Goal: Transaction & Acquisition: Purchase product/service

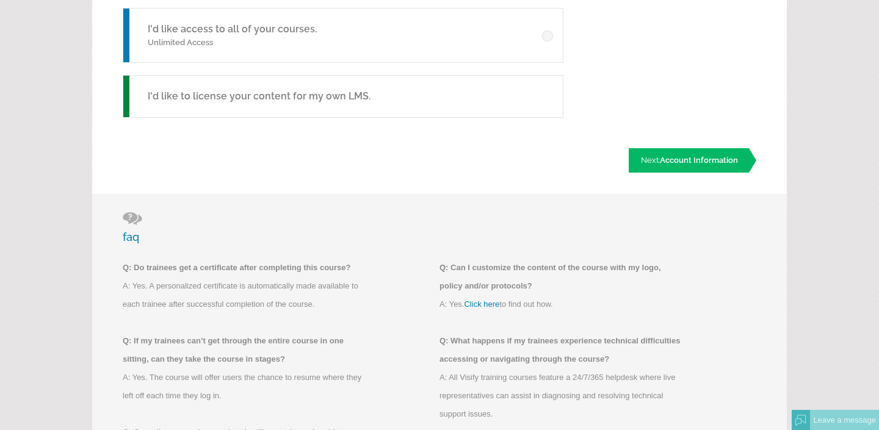
scroll to position [431, 0]
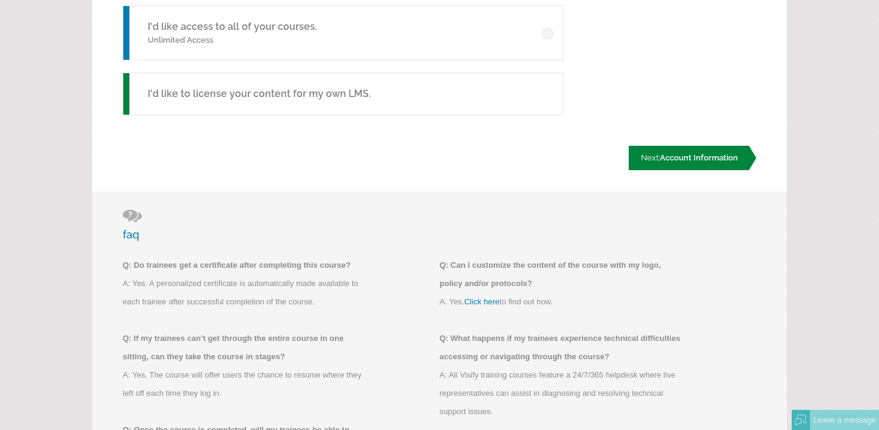
click at [723, 164] on link "Next: Account Information" at bounding box center [693, 158] width 128 height 24
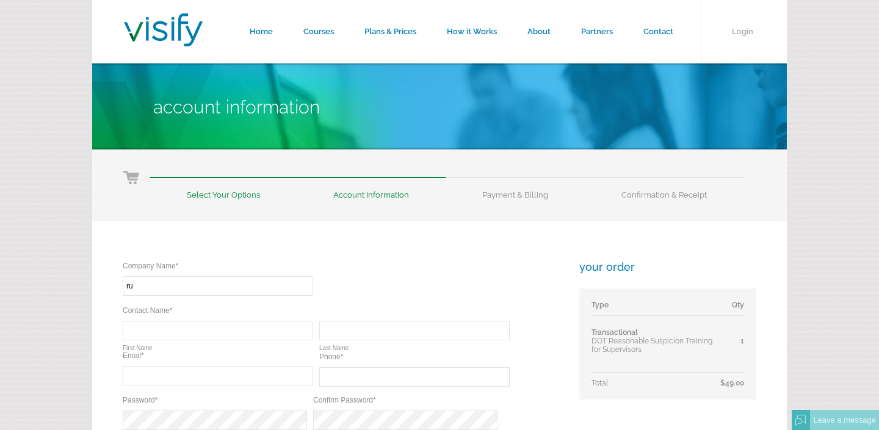
type input "r"
type input "[PERSON_NAME] Trucking"
click at [234, 330] on input "text" at bounding box center [218, 331] width 190 height 20
type input "j"
type input "[PERSON_NAME]"
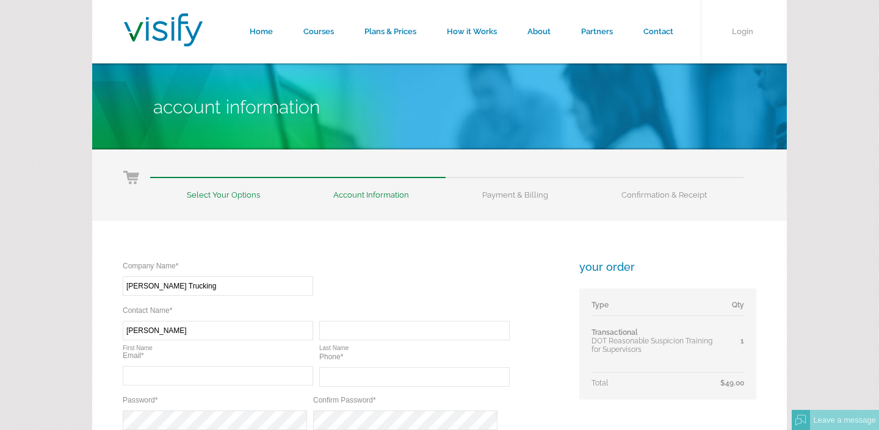
click at [411, 328] on input "text" at bounding box center [414, 331] width 190 height 20
type input "[PERSON_NAME]"
click at [236, 373] on input "text" at bounding box center [218, 376] width 190 height 20
type input "[EMAIL_ADDRESS][DOMAIN_NAME]"
click at [377, 382] on input "text" at bounding box center [414, 378] width 190 height 20
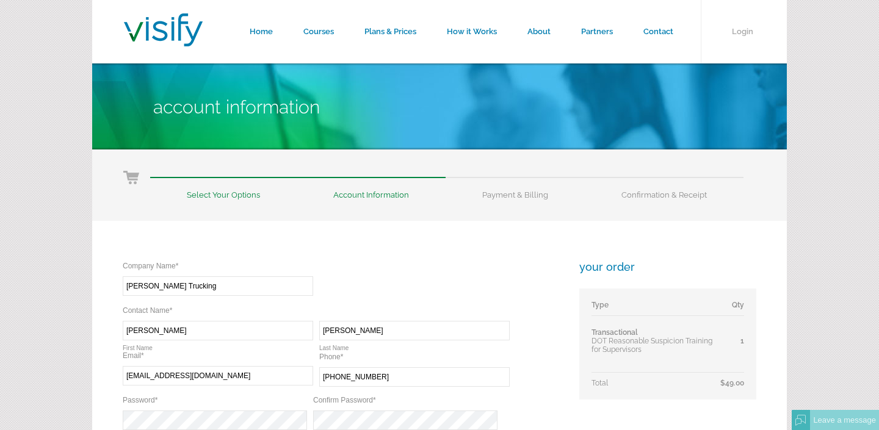
type input "[PHONE_NUMBER]"
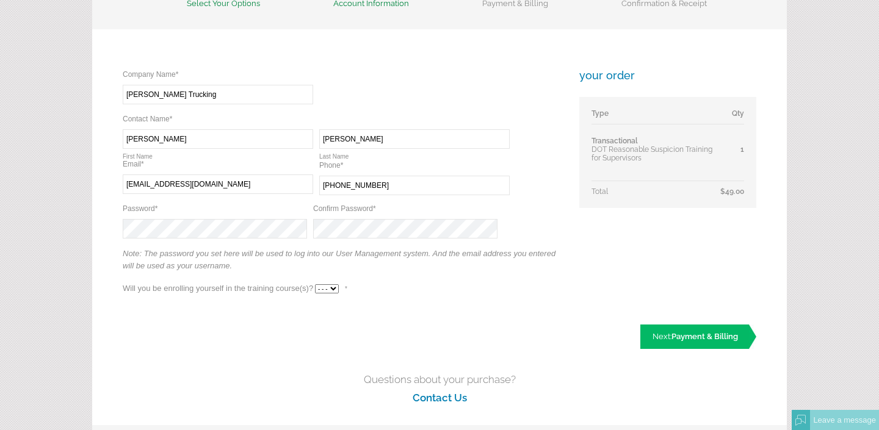
scroll to position [195, 0]
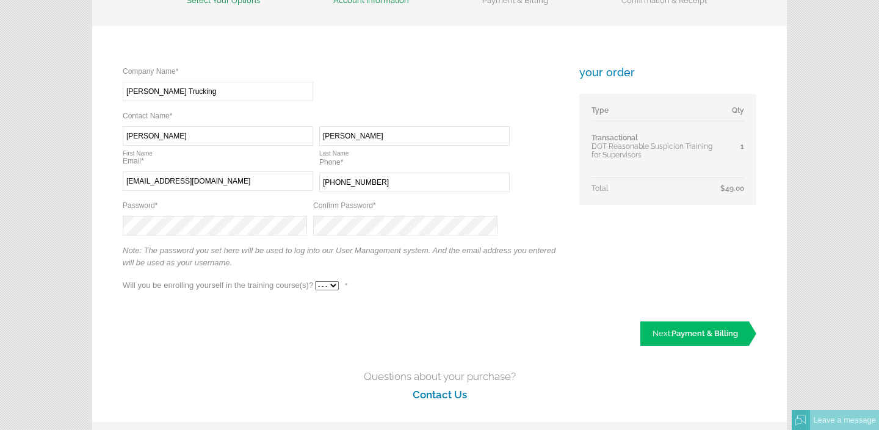
click at [327, 284] on select "- - - Yes No" at bounding box center [327, 285] width 24 height 9
select select "Yes"
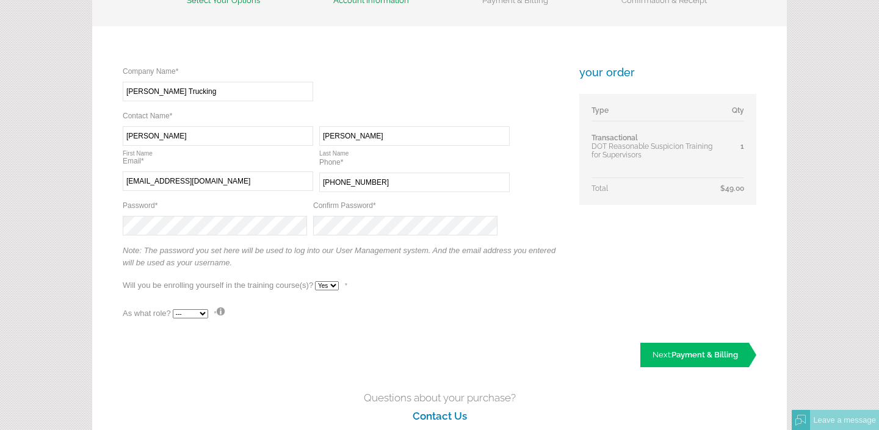
click at [200, 314] on select "--- Teacher Student" at bounding box center [190, 314] width 35 height 9
click at [194, 316] on select "--- Teacher Student" at bounding box center [190, 314] width 35 height 9
select select "True"
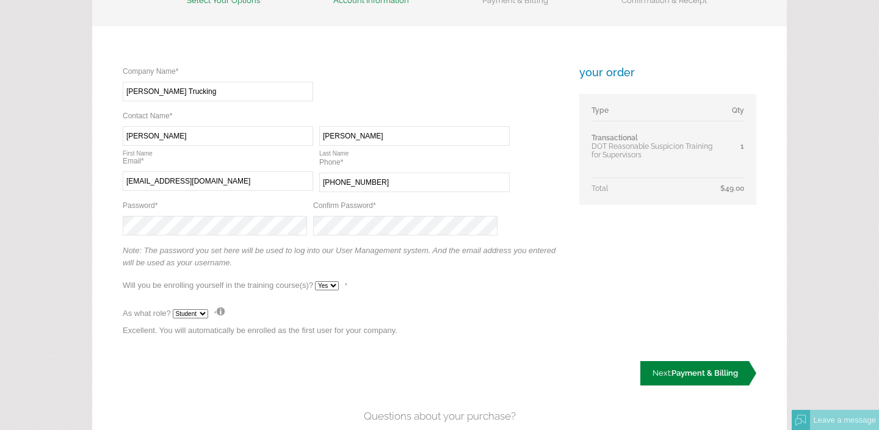
click at [694, 373] on span "Payment & Billing" at bounding box center [705, 373] width 67 height 9
click at [666, 363] on link "Next: Payment & Billing" at bounding box center [698, 375] width 116 height 24
click at [673, 366] on link "Next: Payment & Billing" at bounding box center [698, 375] width 116 height 24
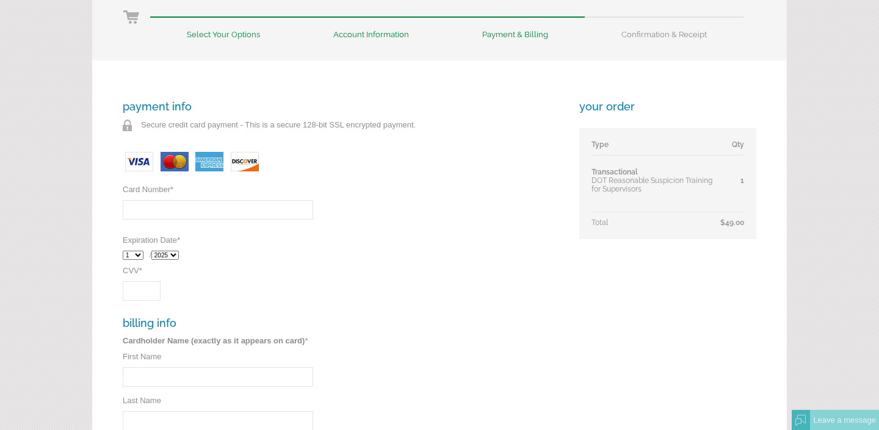
scroll to position [170, 0]
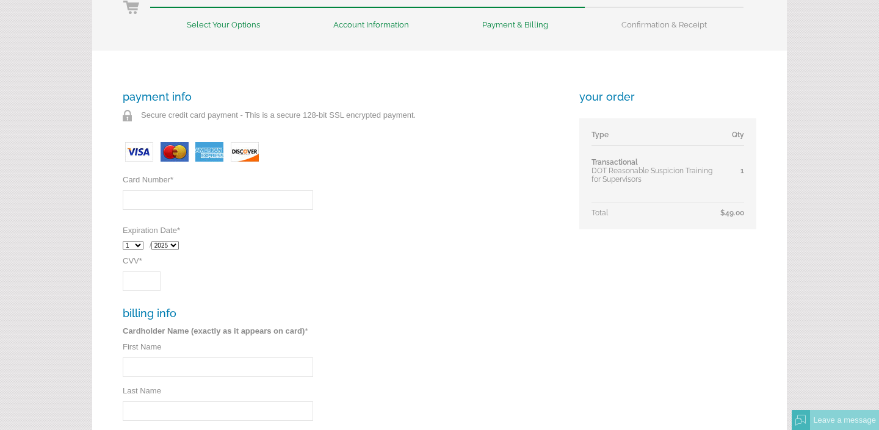
click at [299, 198] on input "Card Number *" at bounding box center [218, 200] width 190 height 20
type input "[CREDIT_CARD_NUMBER]"
click at [139, 247] on select "1 2 3 4 5 6 7 8 9 10 11 12" at bounding box center [133, 245] width 21 height 9
select select "12"
click at [175, 244] on select "2025 2026 2027 2028 2029 2030 2031 2032" at bounding box center [164, 245] width 27 height 9
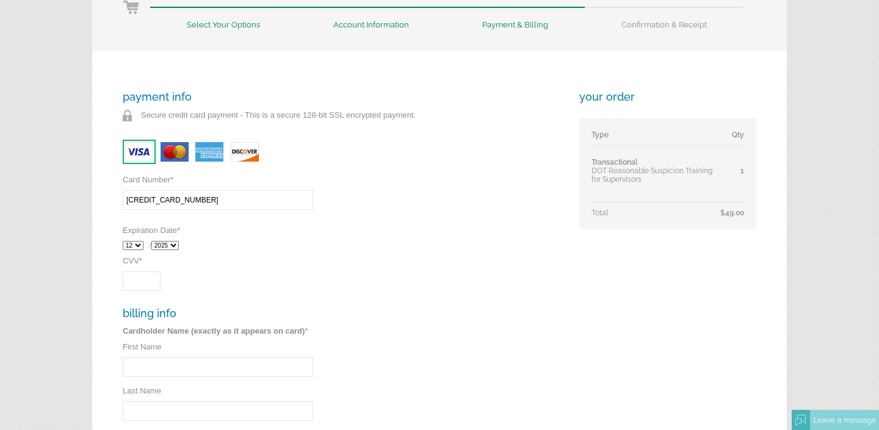
select select "2027"
click at [148, 286] on input "CVV *" at bounding box center [142, 282] width 38 height 20
type input "658"
click at [162, 360] on input "First Name" at bounding box center [218, 368] width 190 height 20
type input "[PERSON_NAME]"
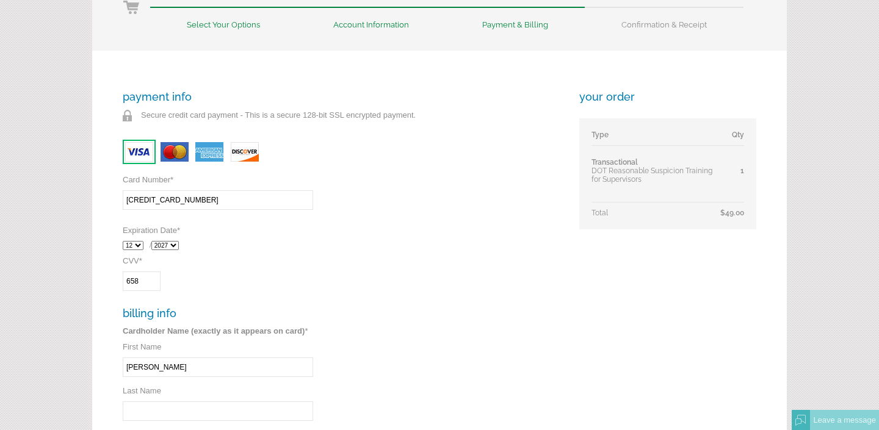
click at [151, 410] on input "Last Name" at bounding box center [218, 412] width 190 height 20
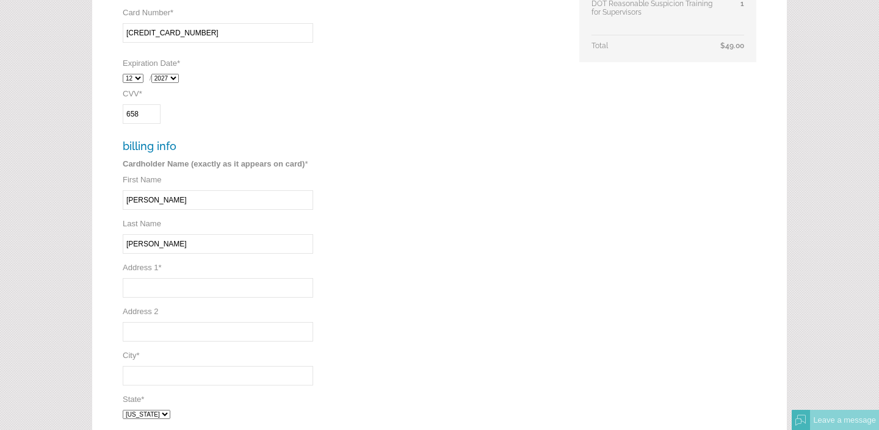
scroll to position [355, 0]
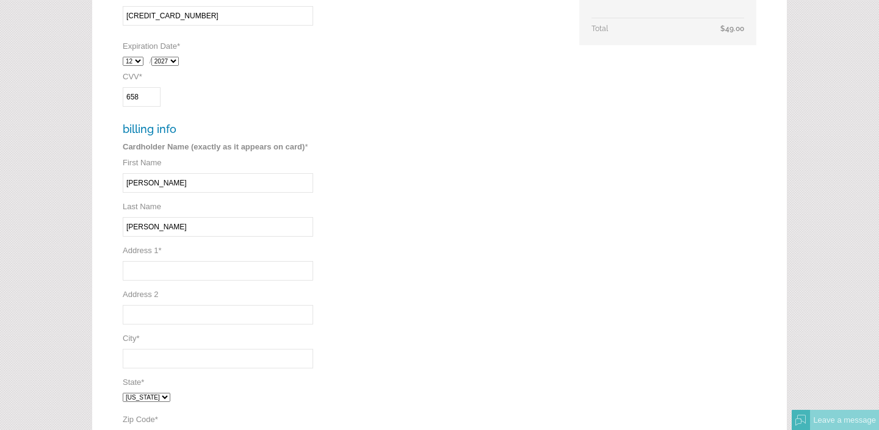
type input "[PERSON_NAME]"
click at [165, 273] on input "Address 1 *" at bounding box center [218, 271] width 190 height 20
type input "1632 e.cannon st"
click at [132, 357] on input "City *" at bounding box center [218, 359] width 190 height 20
type input "fort worth"
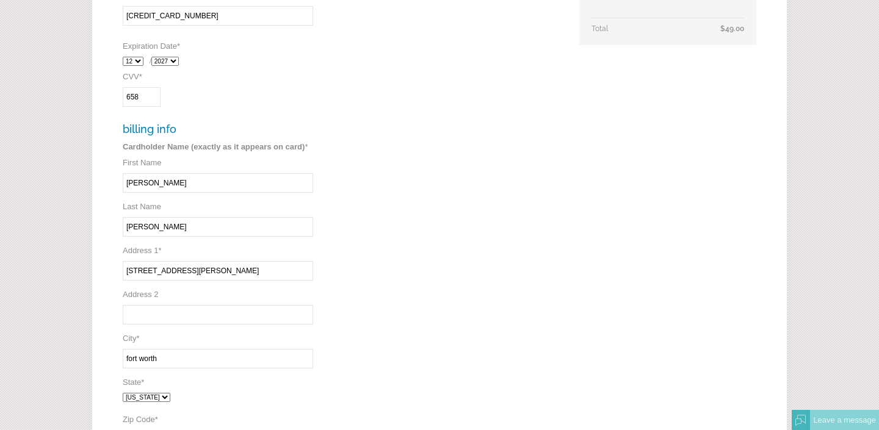
click at [165, 396] on select "Alabama Alaska Arizona Arkansas California Colorado Connecticut District of Col…" at bounding box center [147, 397] width 48 height 9
select select "TX"
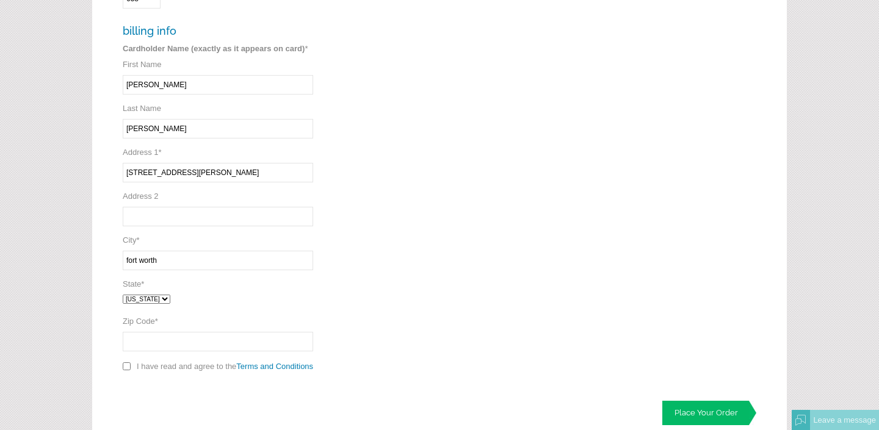
scroll to position [451, 0]
click at [192, 350] on input "Zip Code *" at bounding box center [218, 344] width 190 height 20
type input "76104"
click at [126, 368] on input "checkbox" at bounding box center [127, 368] width 8 height 8
checkbox input "true"
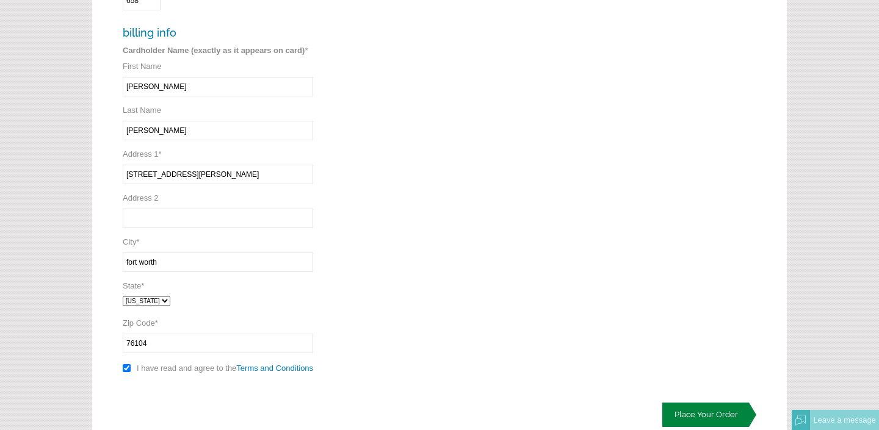
click at [712, 413] on link "Place Your Order" at bounding box center [709, 415] width 94 height 24
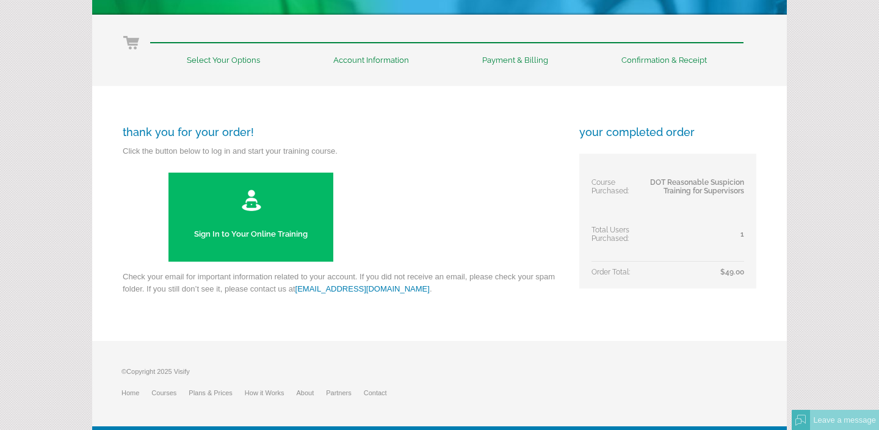
scroll to position [157, 0]
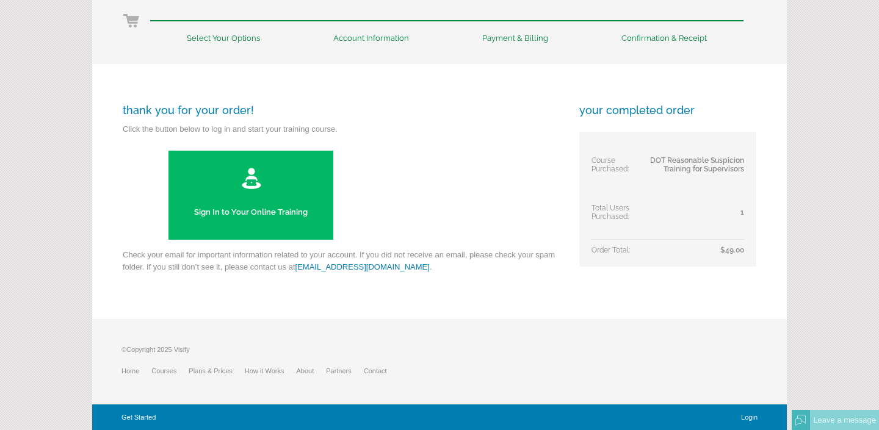
click at [285, 193] on link "Sign In to Your Online Training" at bounding box center [250, 195] width 165 height 89
